Goal: Book appointment/travel/reservation

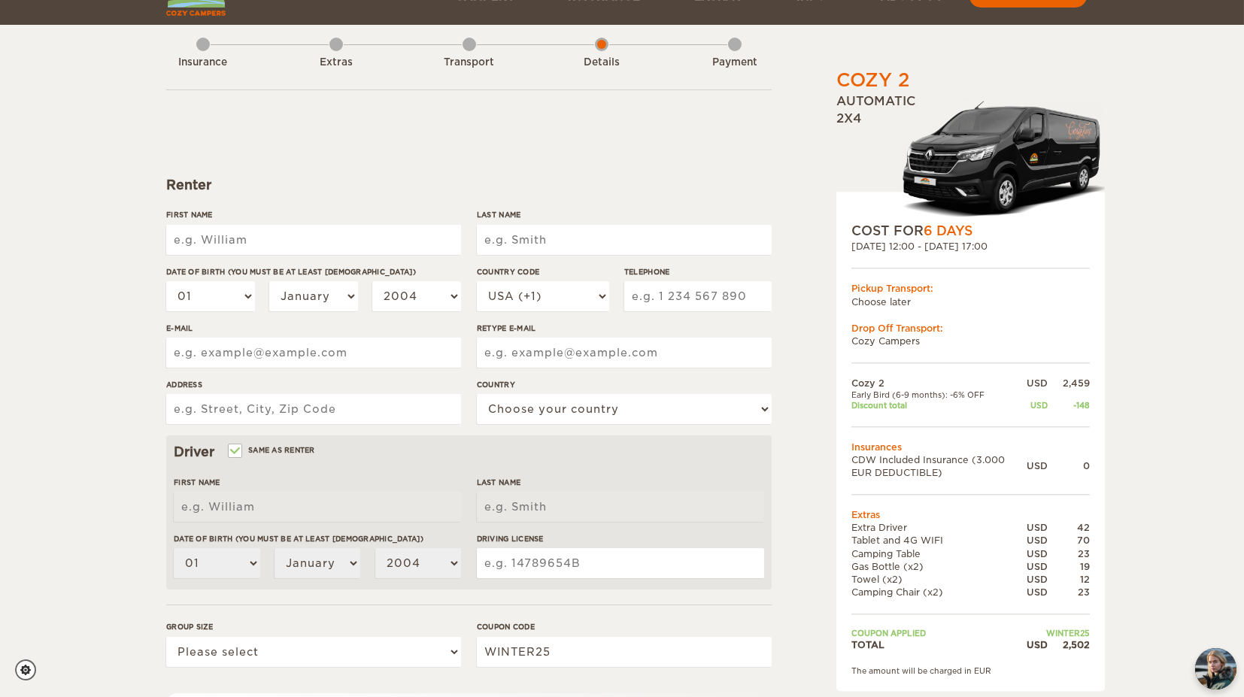
scroll to position [83, 0]
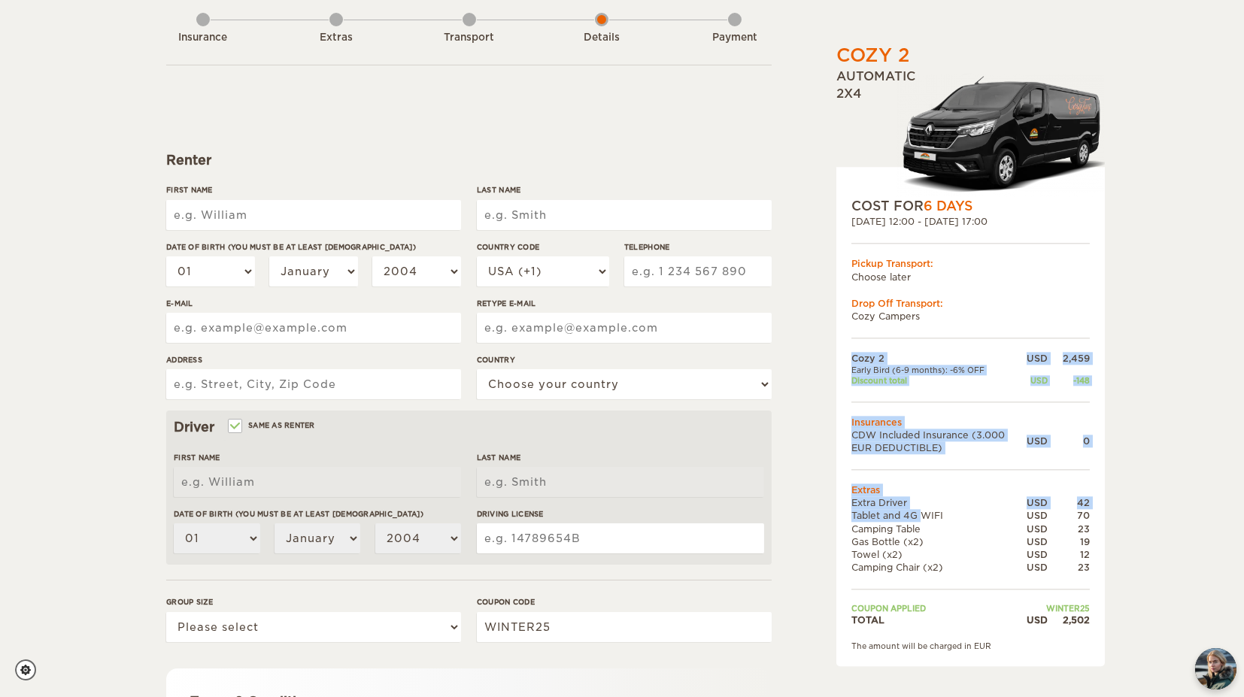
drag, startPoint x: 1089, startPoint y: 514, endPoint x: 898, endPoint y: 520, distance: 191.0
click at [898, 520] on div "COST FOR 6 Days 07. Jun 2026 12:00 - 12. Jun 2026 17:00 Pickup Transport: Choos…" at bounding box center [970, 416] width 268 height 499
click at [898, 520] on td "Tablet and 4G WIFI" at bounding box center [938, 516] width 175 height 13
drag, startPoint x: 877, startPoint y: 514, endPoint x: 1098, endPoint y: 509, distance: 221.1
click at [1098, 509] on div "COST FOR 6 Days 07. Jun 2026 12:00 - 12. Jun 2026 17:00 Pickup Transport: Choos…" at bounding box center [970, 416] width 268 height 499
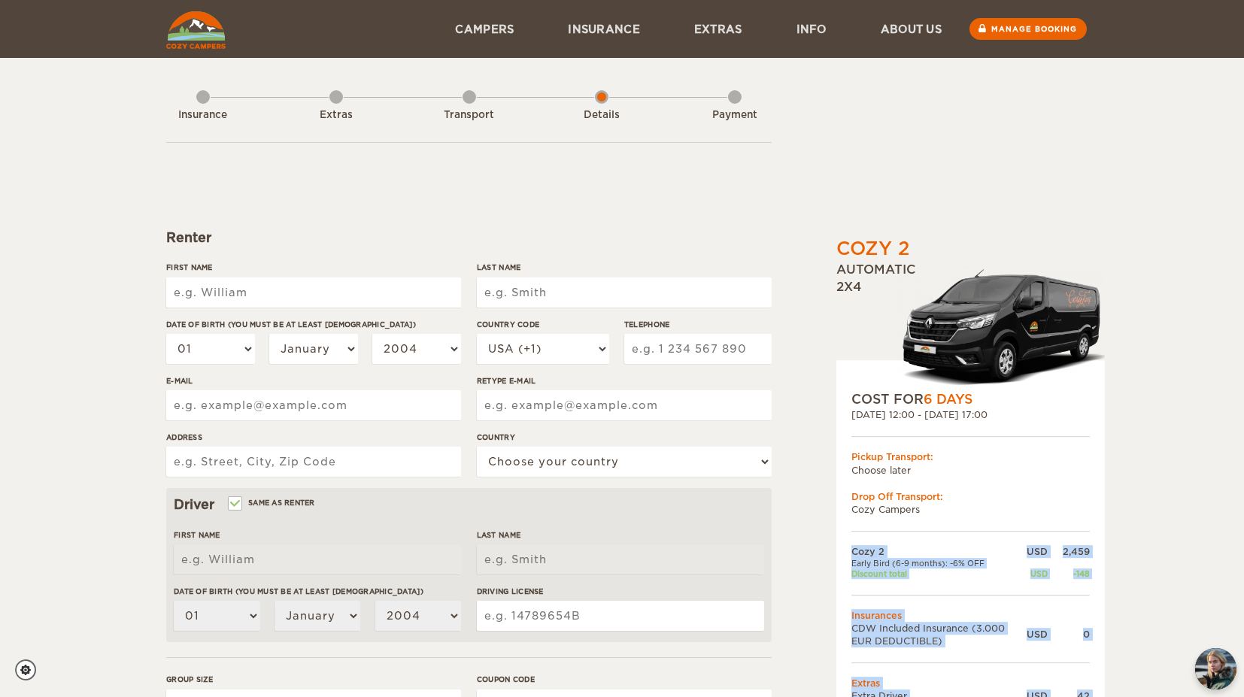
scroll to position [0, 0]
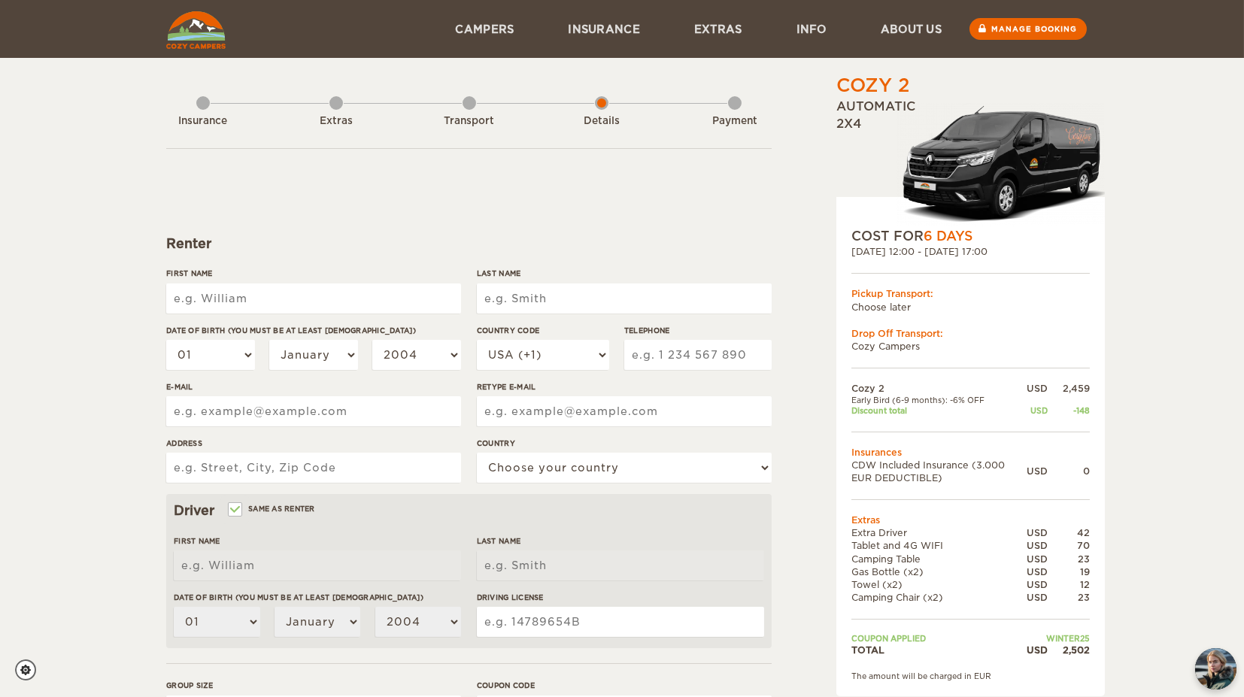
click at [470, 104] on div "Transport" at bounding box center [469, 118] width 14 height 60
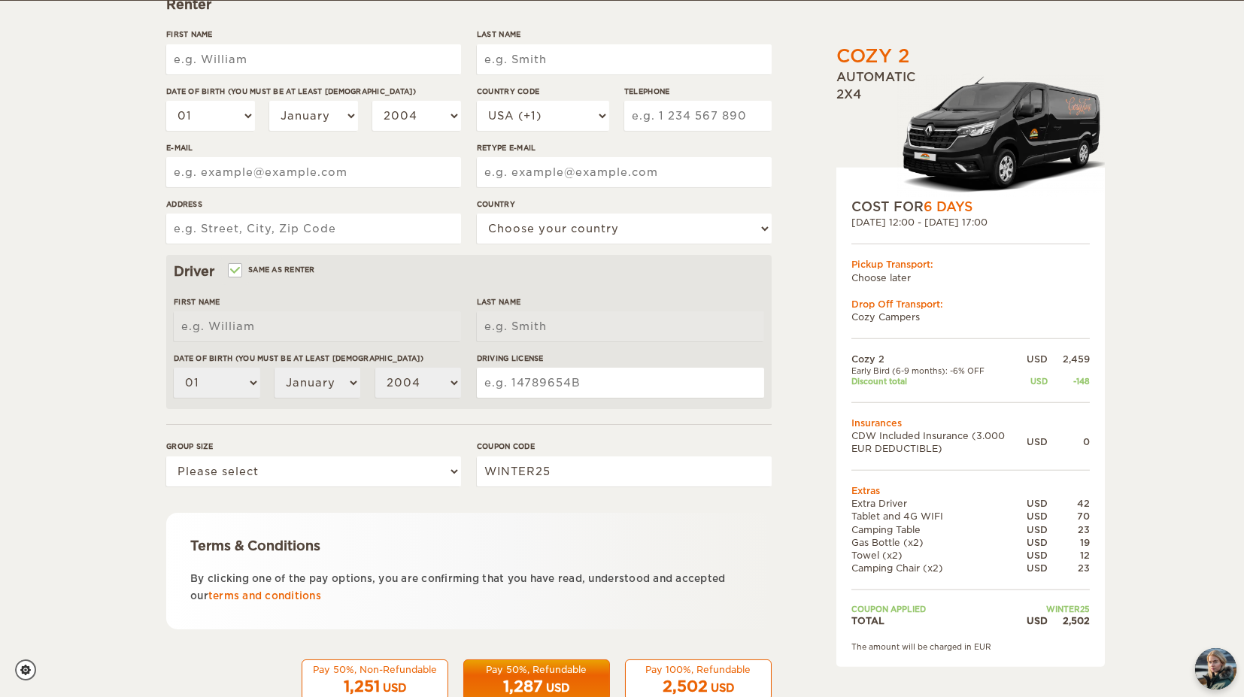
scroll to position [280, 0]
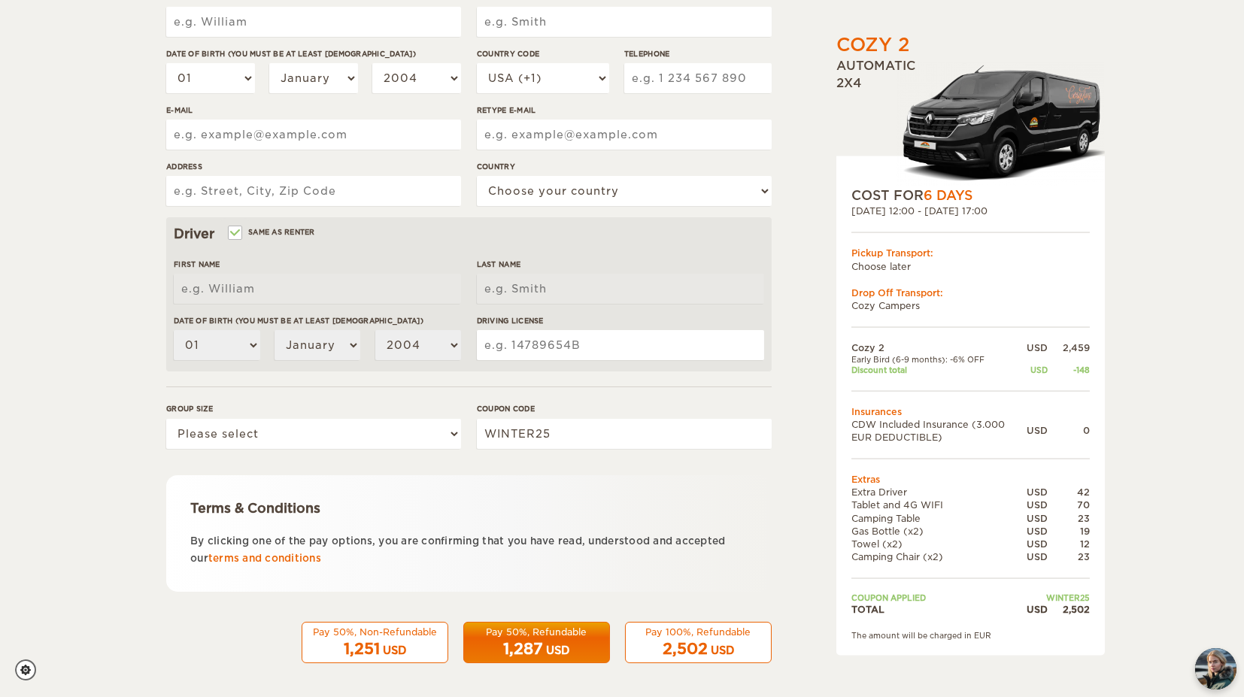
scroll to position [280, 0]
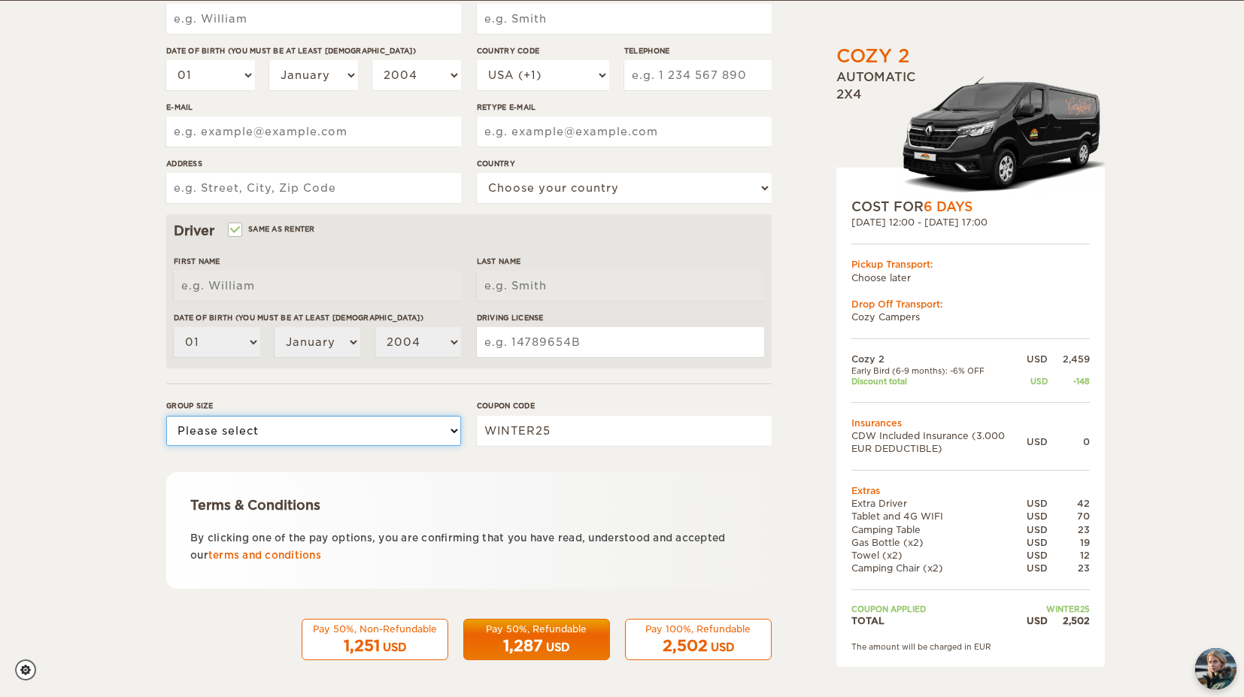
click at [442, 437] on select "Please select 1 2" at bounding box center [313, 431] width 295 height 30
select select "2"
click at [166, 416] on select "Please select 1 2" at bounding box center [313, 431] width 295 height 30
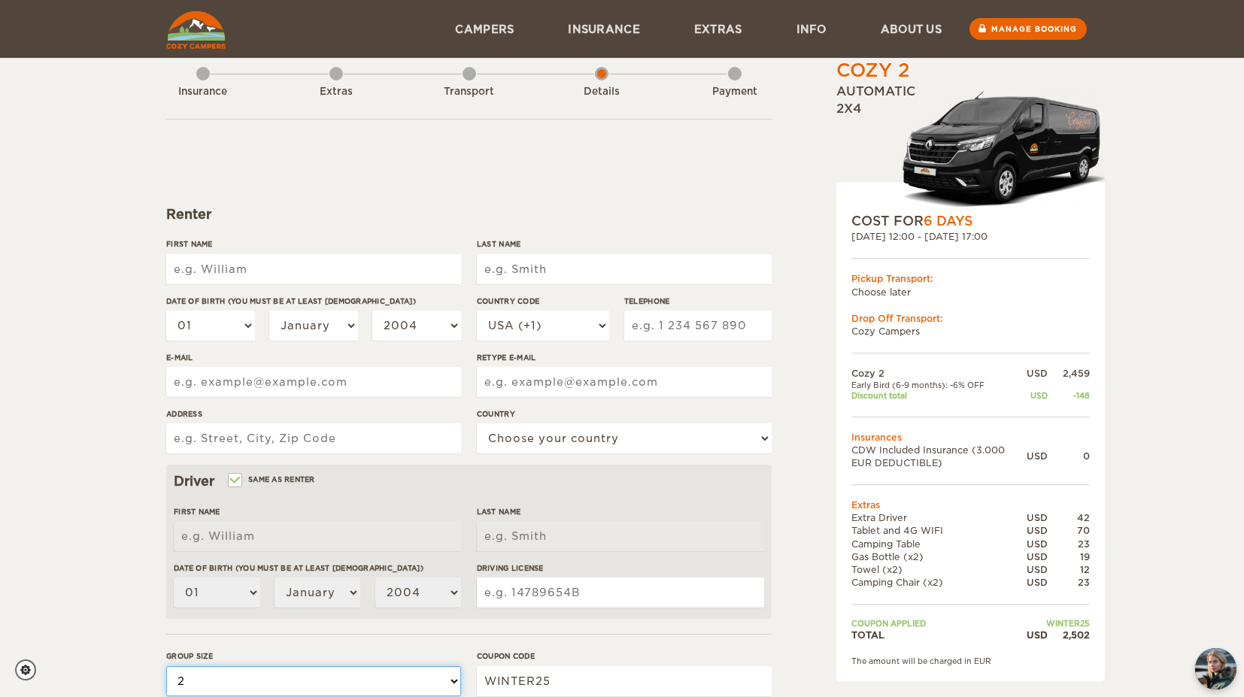
scroll to position [0, 0]
